Goal: Task Accomplishment & Management: Manage account settings

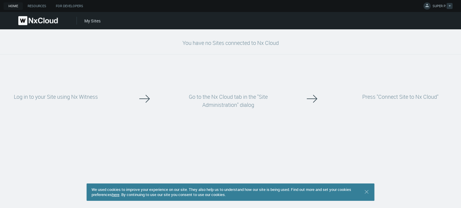
click at [443, 3] on button "SUPER P." at bounding box center [437, 6] width 34 height 12
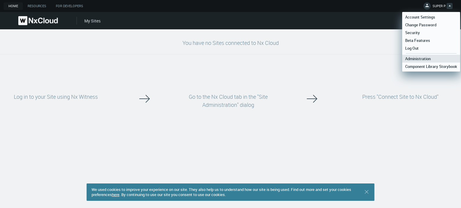
click at [422, 57] on span "Administration" at bounding box center [417, 58] width 31 height 5
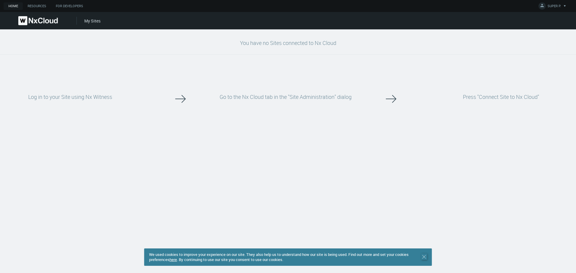
click at [424, 254] on icon ".st0 { stroke : #698796; } Close" at bounding box center [424, 257] width 6 height 6
